Goal: Check status: Check status

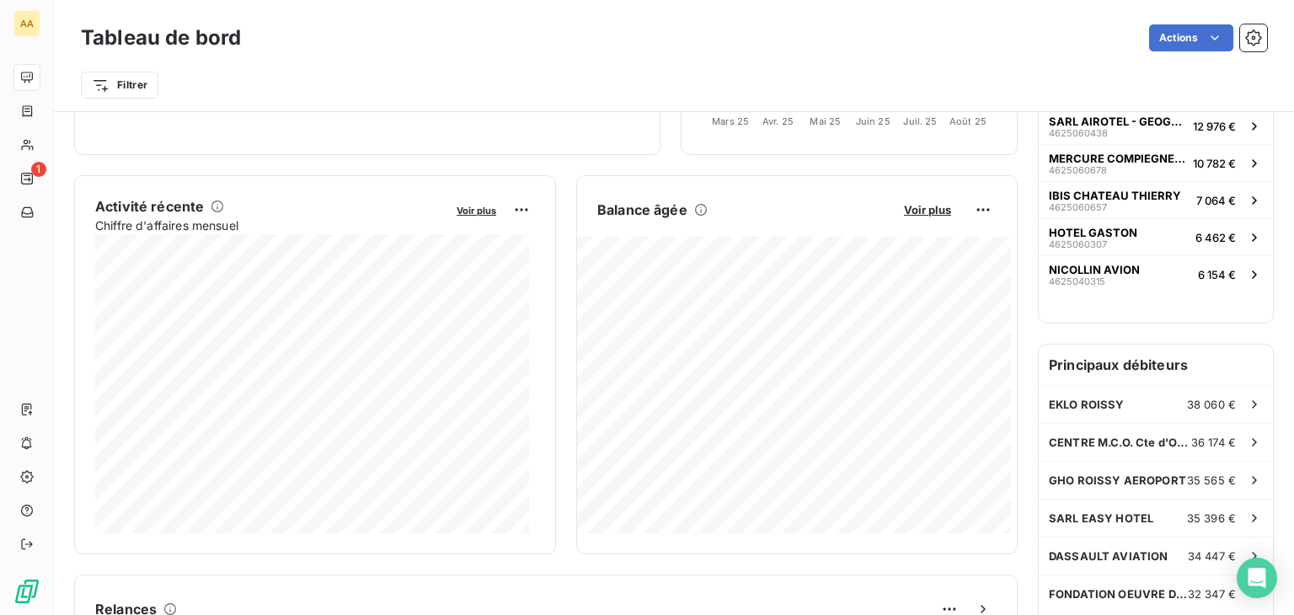
scroll to position [337, 0]
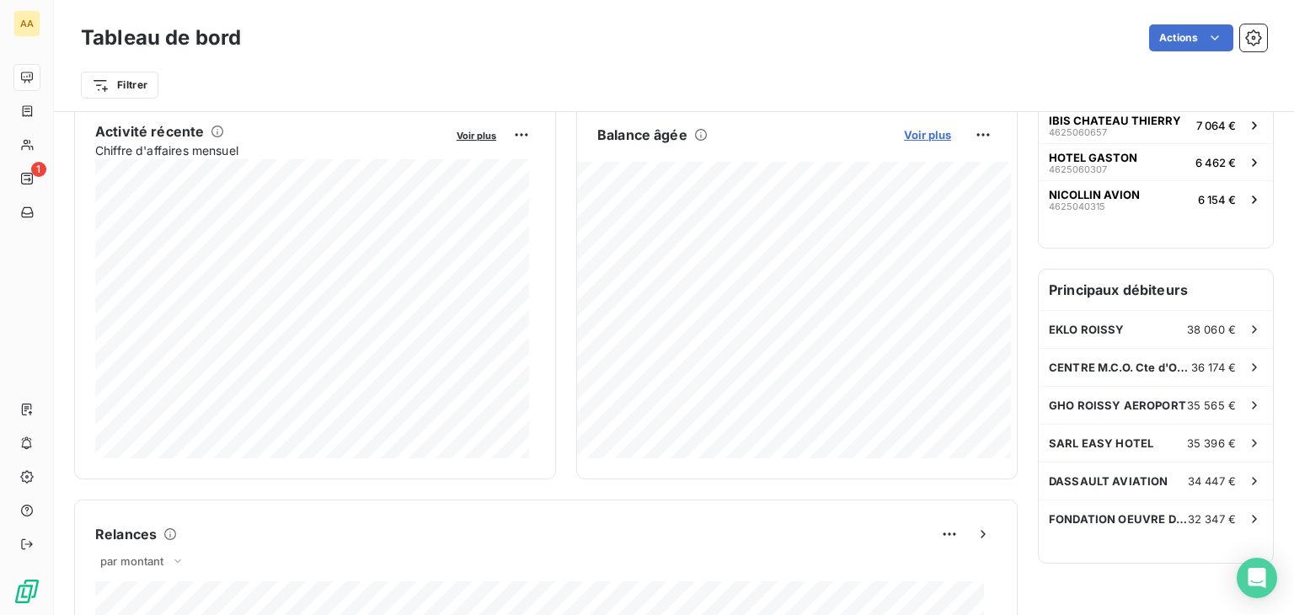
click at [915, 131] on span "Voir plus" at bounding box center [927, 134] width 47 height 13
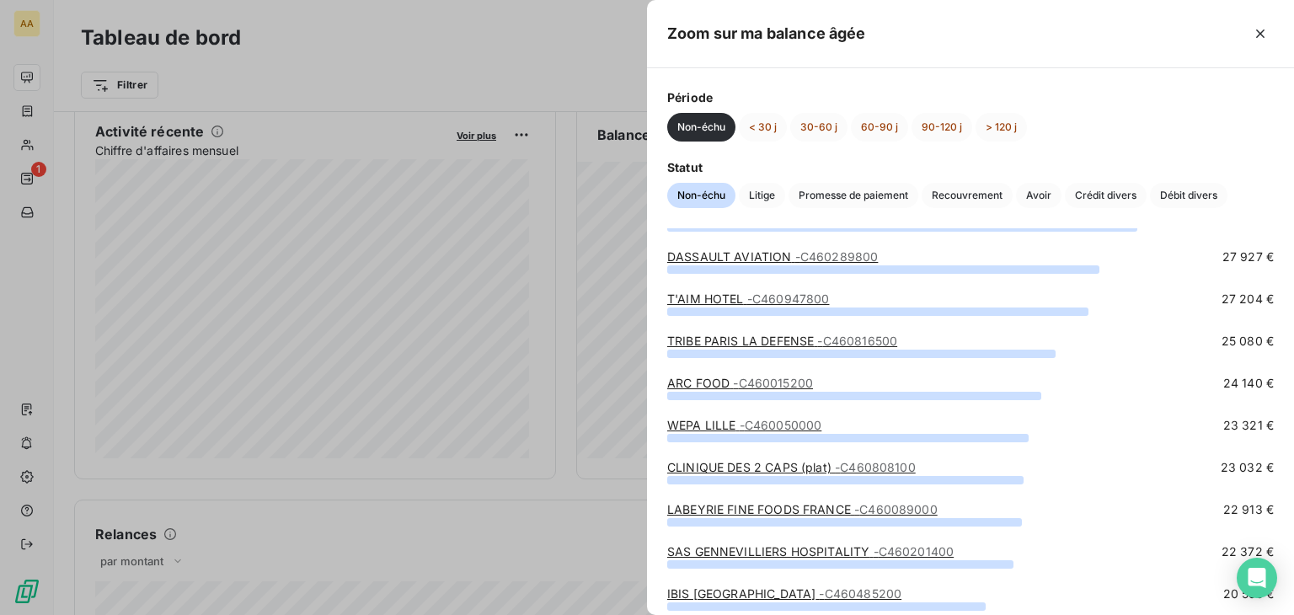
scroll to position [0, 0]
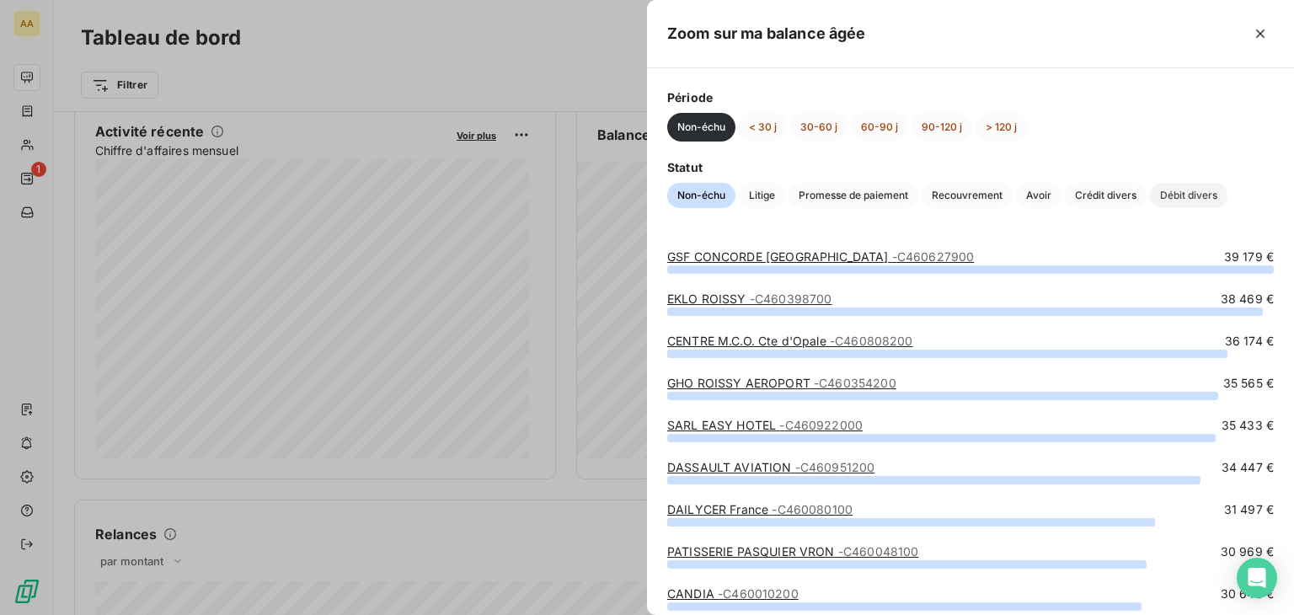
click at [1173, 199] on span "Débit divers" at bounding box center [1189, 195] width 78 height 25
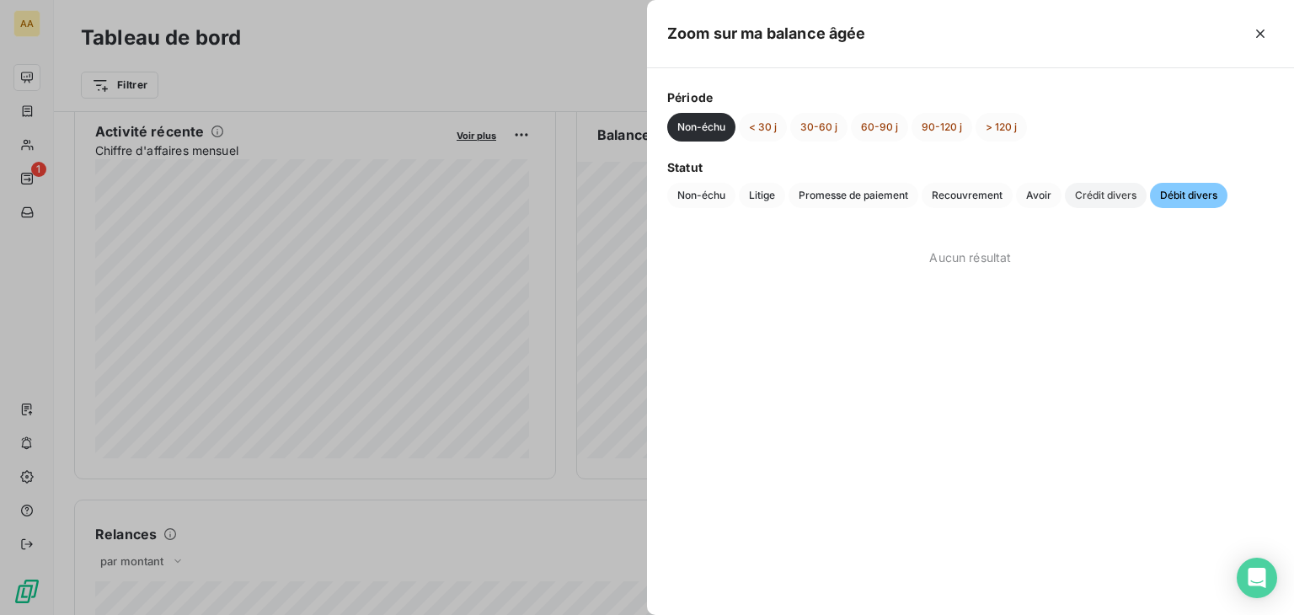
click at [1109, 193] on span "Crédit divers" at bounding box center [1106, 195] width 82 height 25
click at [1040, 193] on span "Avoir" at bounding box center [1038, 195] width 45 height 25
click at [963, 193] on span "Recouvrement" at bounding box center [967, 195] width 91 height 25
click at [877, 198] on span "Promesse de paiement" at bounding box center [854, 195] width 130 height 25
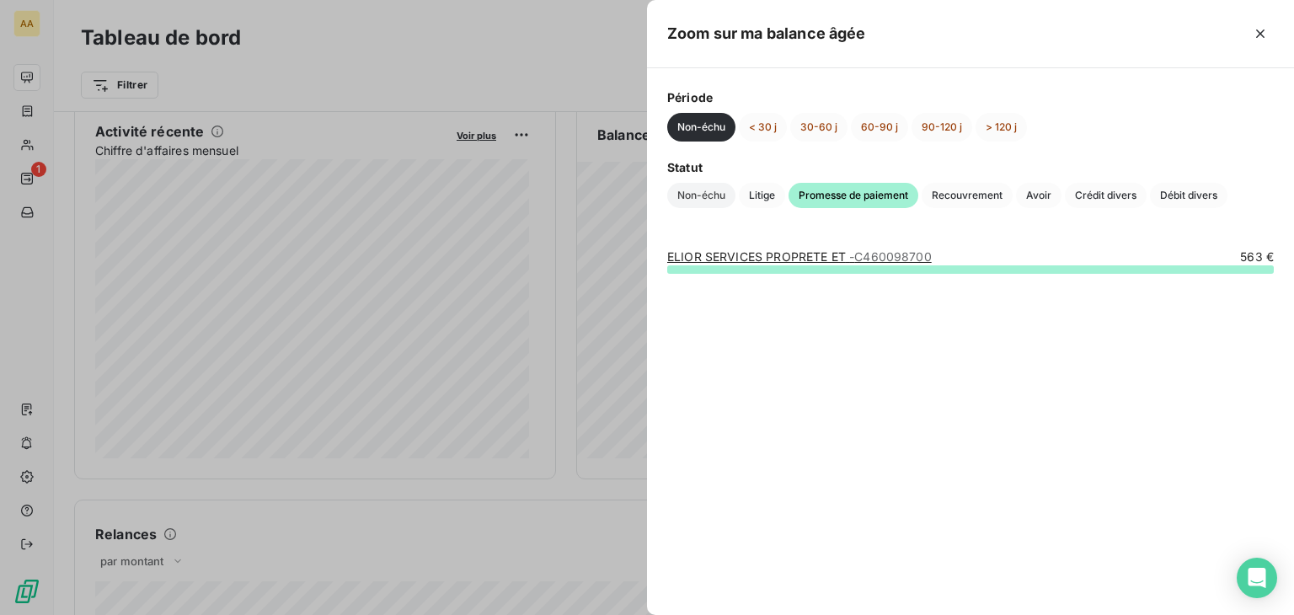
click at [704, 199] on span "Non-échu" at bounding box center [701, 195] width 68 height 25
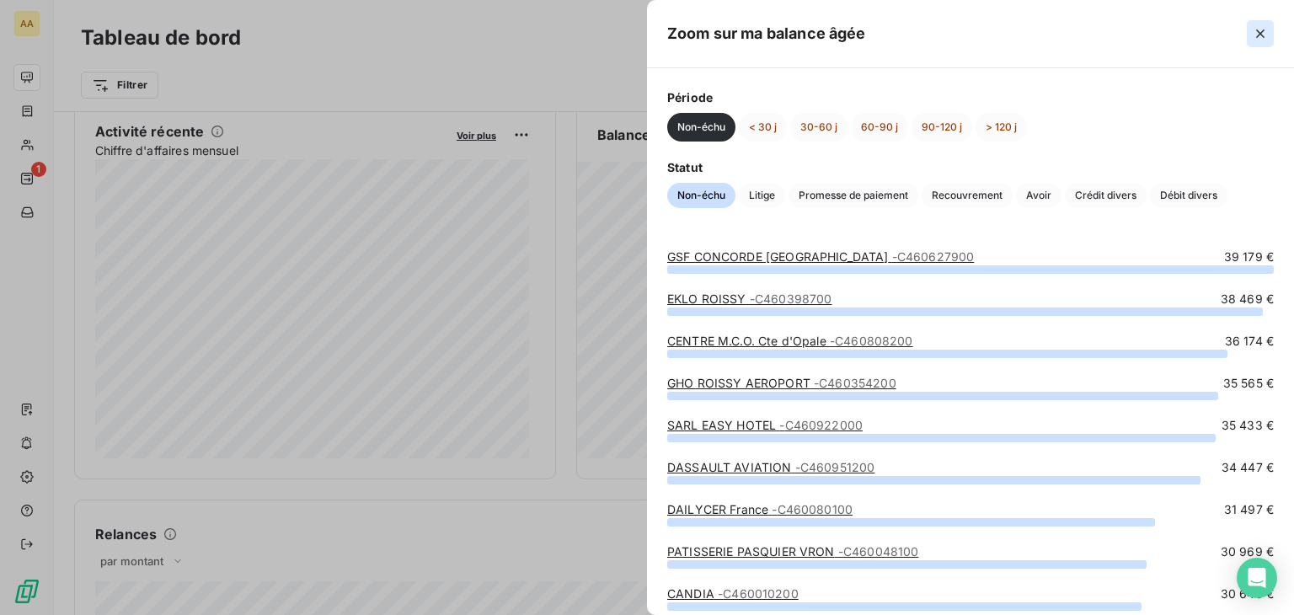
click at [1261, 31] on icon "button" at bounding box center [1260, 33] width 17 height 17
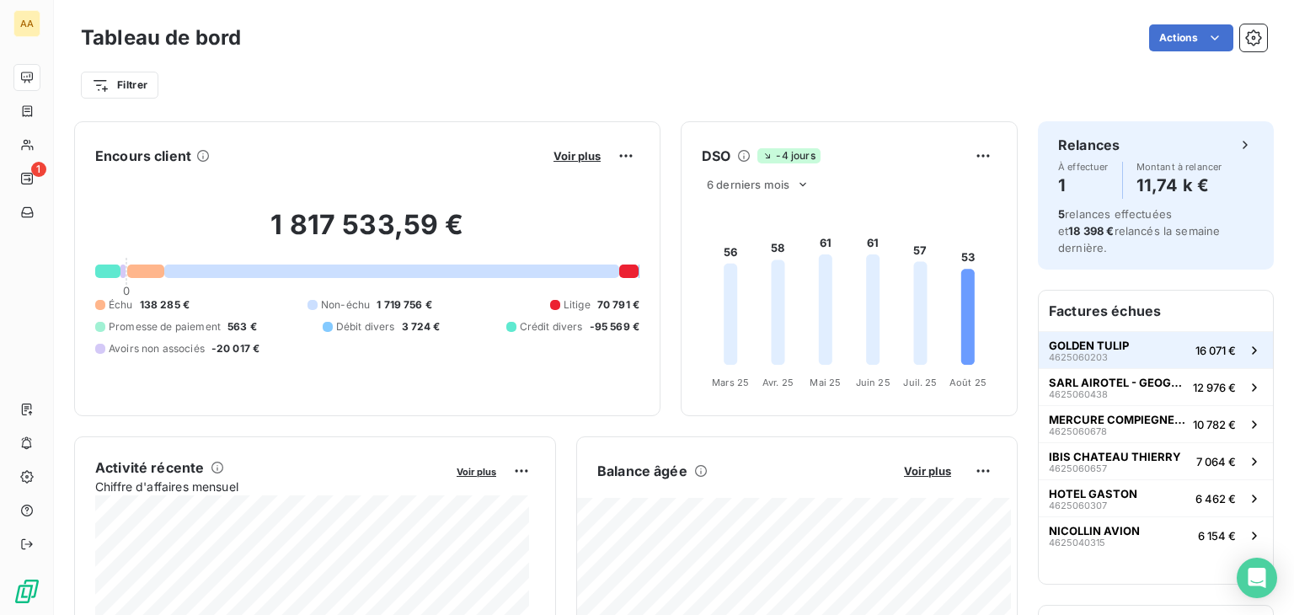
click at [1122, 335] on button "GOLDEN TULIP 4625060203 16 071 €" at bounding box center [1156, 349] width 234 height 37
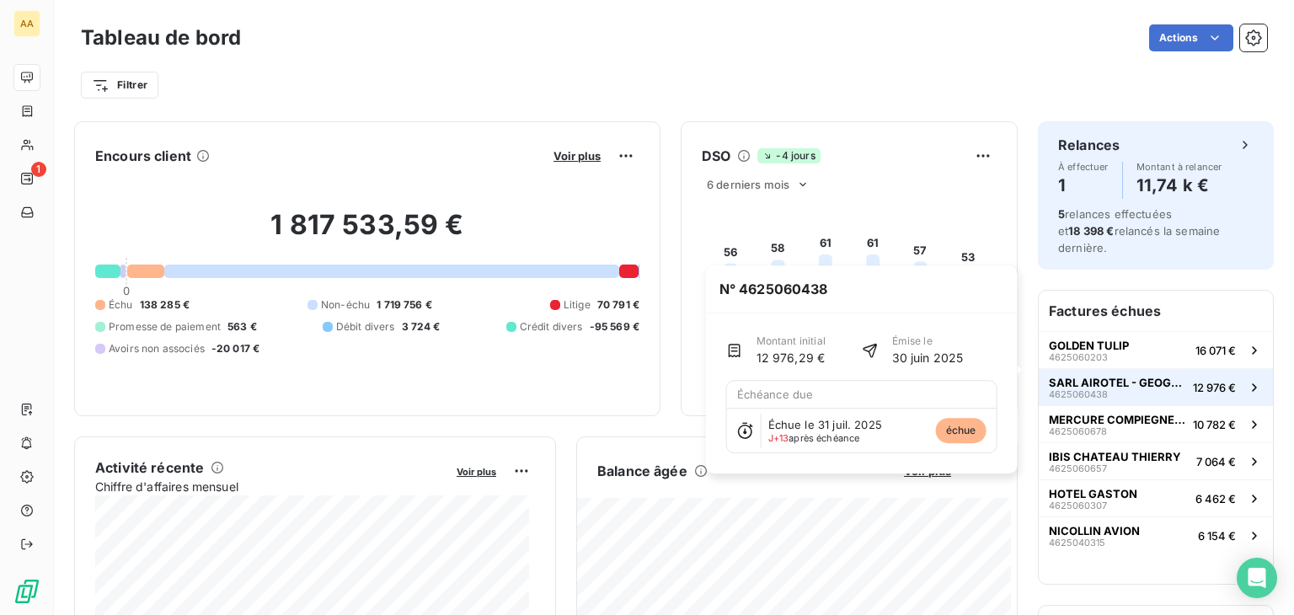
click at [1207, 378] on button "SARL AIROTEL - GEOGRAPHOTEL 4625060438 12 976 €" at bounding box center [1156, 386] width 234 height 37
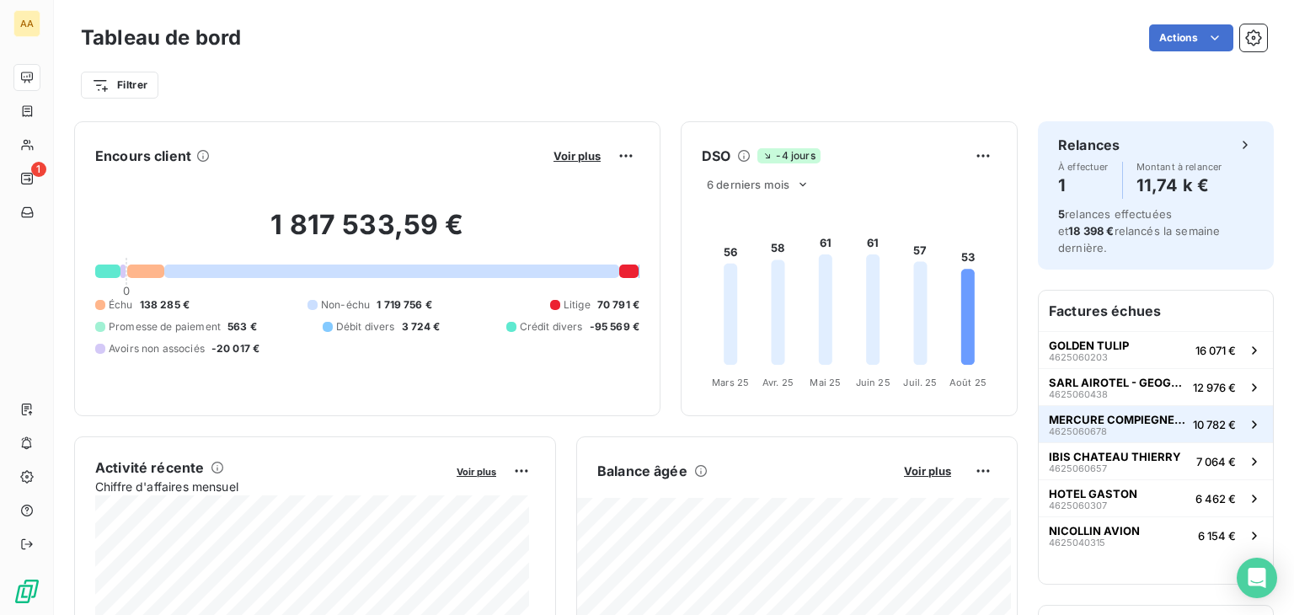
click at [1142, 413] on span "MERCURE COMPIEGNE - STGHC" at bounding box center [1117, 419] width 137 height 13
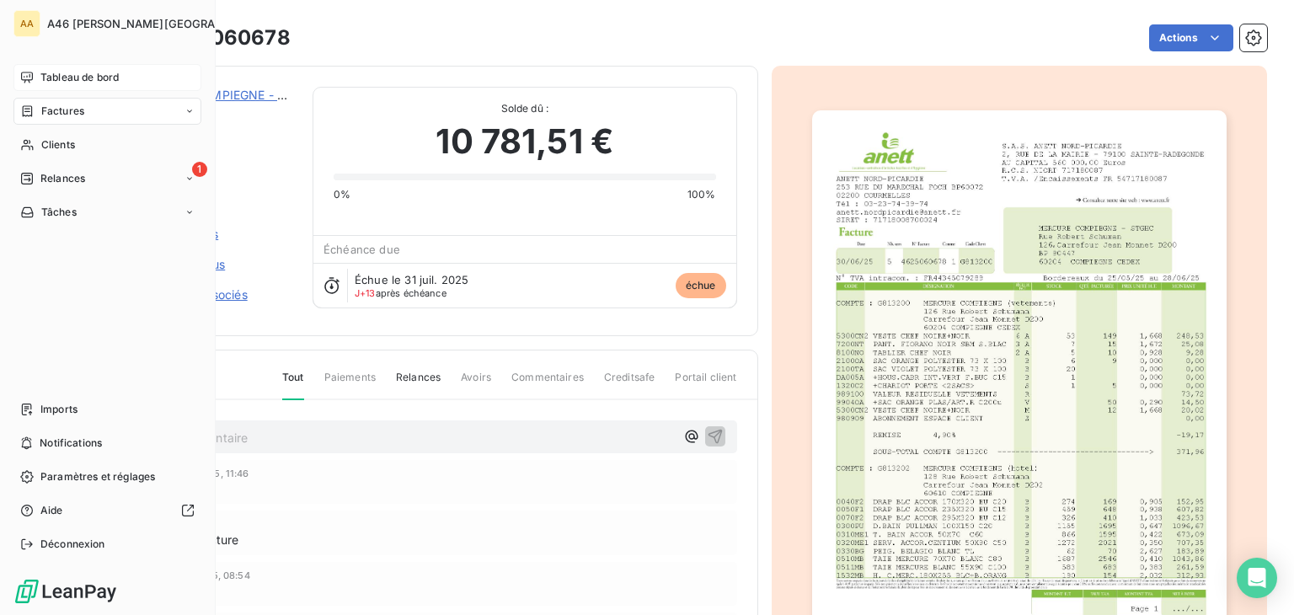
click at [54, 68] on div "Tableau de bord" at bounding box center [107, 77] width 188 height 27
